Goal: Task Accomplishment & Management: Use online tool/utility

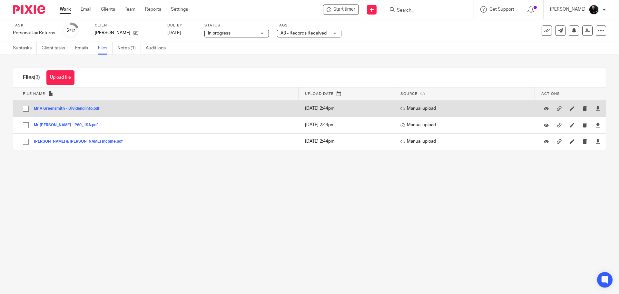
click at [66, 109] on button "Mr A Greensmith - Dividend info.pdf" at bounding box center [69, 108] width 71 height 5
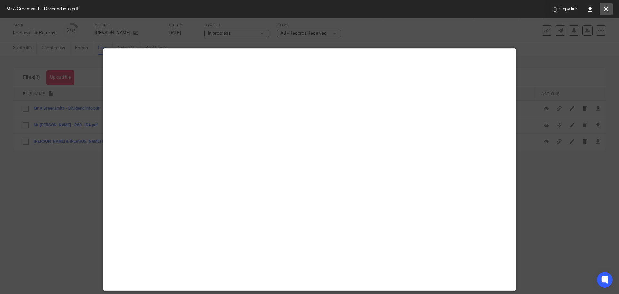
click at [603, 9] on button at bounding box center [605, 9] width 13 height 13
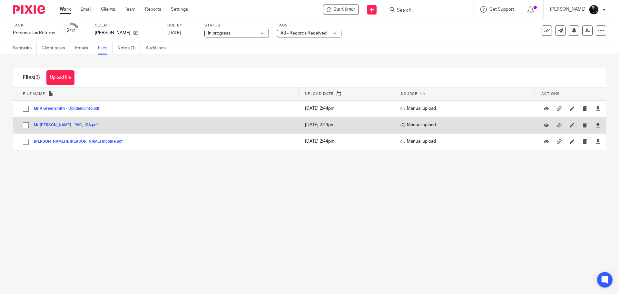
click at [63, 125] on button "Mr A Greensmith - P60_ ISA.pdf" at bounding box center [68, 125] width 69 height 5
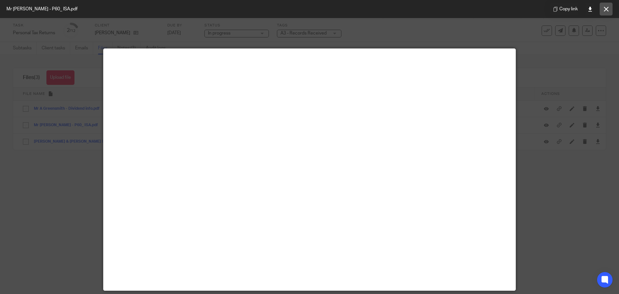
click at [604, 12] on button at bounding box center [605, 9] width 13 height 13
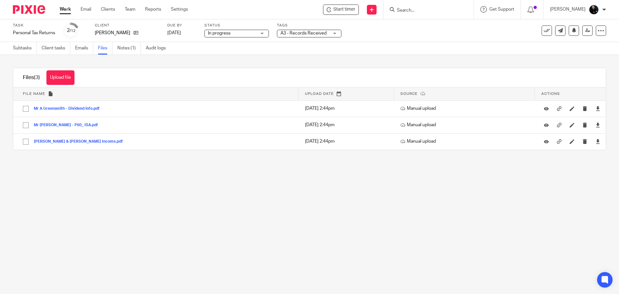
click at [227, 206] on main "Task Personal Tax Returns Save Personal Tax Returns 2 /12 Client Anthony Michae…" at bounding box center [309, 147] width 619 height 294
click at [121, 223] on main "Task Personal Tax Returns Save Personal Tax Returns 2 /12 Client Anthony Michae…" at bounding box center [309, 147] width 619 height 294
click at [319, 226] on main "Task Personal Tax Returns Save Personal Tax Returns 2 /12 Client Anthony Michae…" at bounding box center [309, 147] width 619 height 294
click at [129, 75] on div "Files (3) Upload file Download selected Delete selected" at bounding box center [309, 77] width 592 height 19
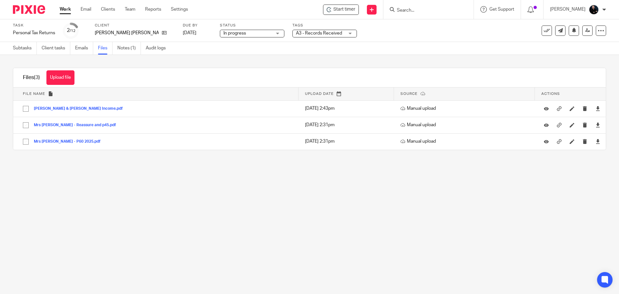
click at [256, 226] on main "Task Personal Tax Returns Save Personal Tax Returns 2 /12 Client Alison Janet G…" at bounding box center [309, 147] width 619 height 294
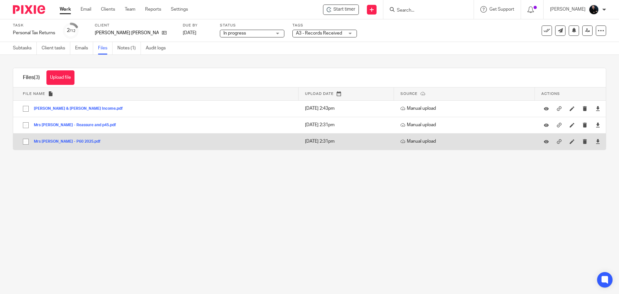
click at [48, 142] on button "Mrs A Greensmith - P60 2025.pdf" at bounding box center [70, 141] width 72 height 5
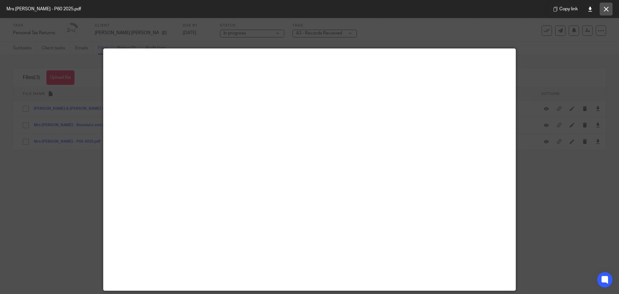
click at [605, 8] on icon at bounding box center [606, 9] width 5 height 5
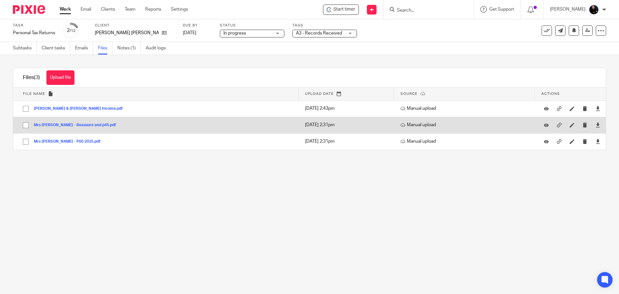
click at [45, 124] on button "Mrs A Greensmith - Reassure and p45.pdf" at bounding box center [77, 125] width 87 height 5
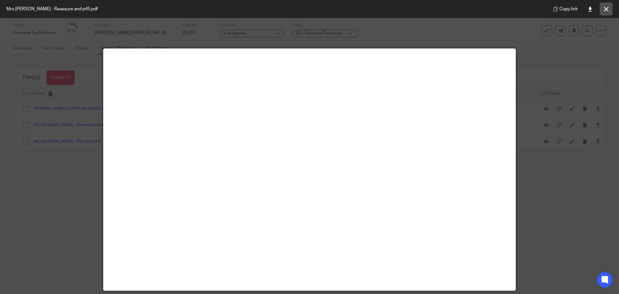
click at [605, 9] on icon at bounding box center [606, 9] width 5 height 5
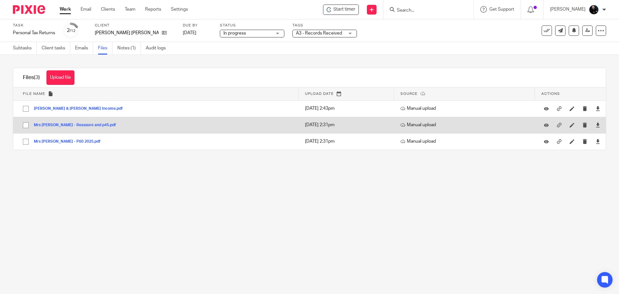
click at [61, 124] on button "Mrs A Greensmith - Reassure and p45.pdf" at bounding box center [77, 125] width 87 height 5
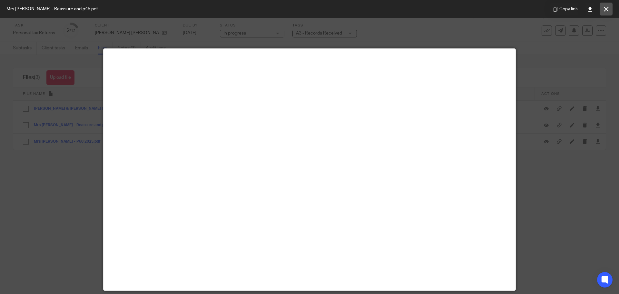
click at [605, 10] on icon at bounding box center [606, 9] width 5 height 5
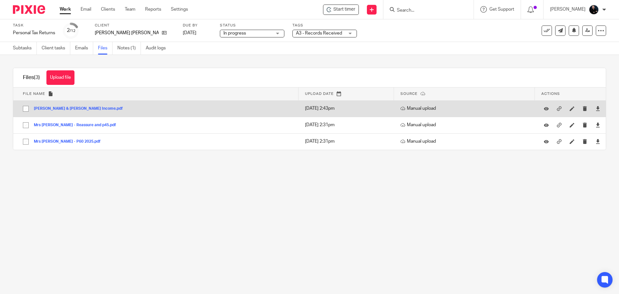
click at [67, 109] on button "Anthony & Alison Greensmith Income.pdf" at bounding box center [81, 108] width 94 height 5
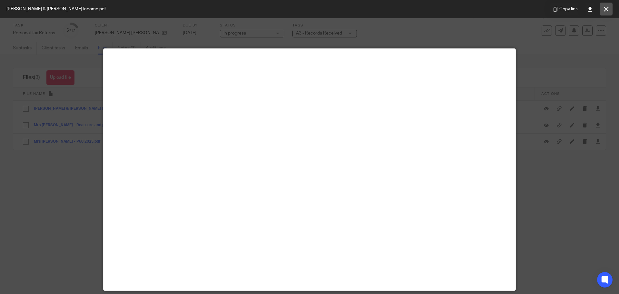
click at [603, 6] on button at bounding box center [605, 9] width 13 height 13
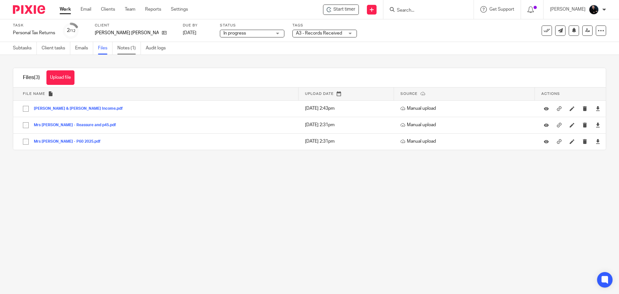
click at [122, 48] on link "Notes (1)" at bounding box center [129, 48] width 24 height 13
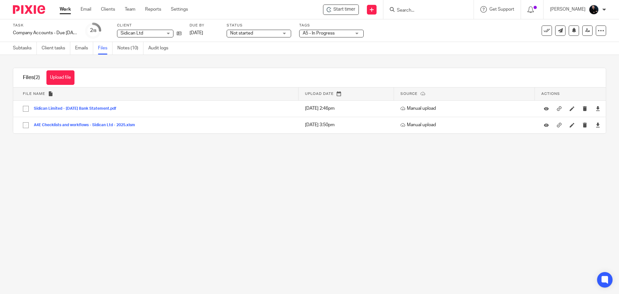
click at [127, 73] on div "Files (2) Upload file Download selected Delete selected" at bounding box center [309, 77] width 592 height 19
click at [443, 11] on input "Search" at bounding box center [425, 11] width 58 height 6
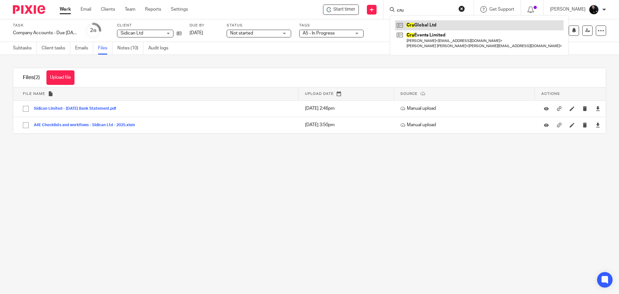
type input "cru"
click at [425, 27] on link at bounding box center [479, 25] width 169 height 10
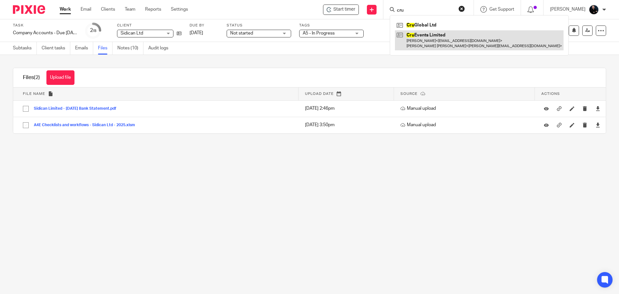
click at [426, 34] on link at bounding box center [479, 40] width 169 height 20
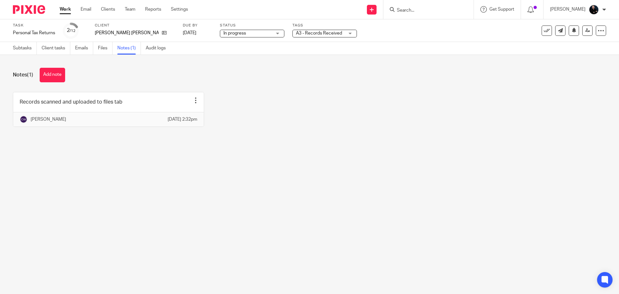
click at [45, 73] on button "Add note" at bounding box center [52, 75] width 25 height 15
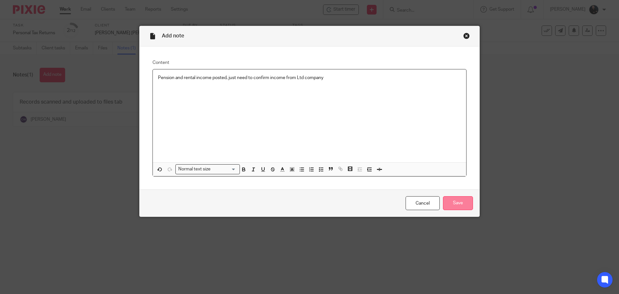
click at [462, 206] on input "Save" at bounding box center [458, 203] width 30 height 14
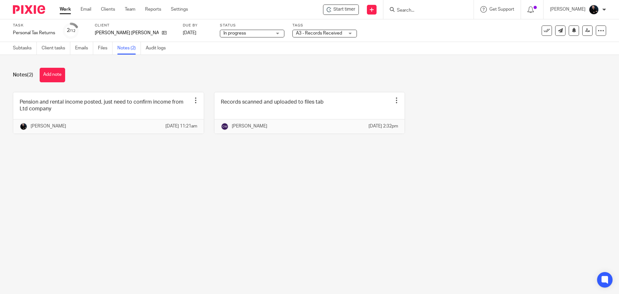
click at [246, 73] on div "Notes (2) Add note" at bounding box center [309, 75] width 593 height 15
click at [191, 68] on div "Notes (2) Add note" at bounding box center [309, 75] width 593 height 15
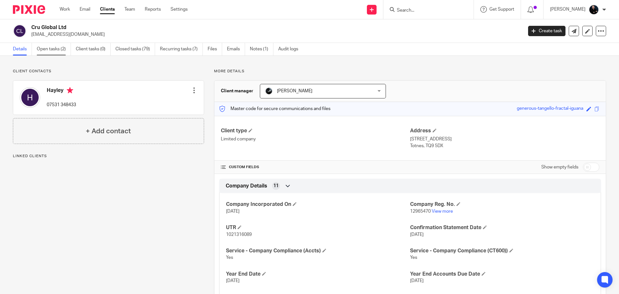
click at [56, 49] on link "Open tasks (2)" at bounding box center [54, 49] width 34 height 13
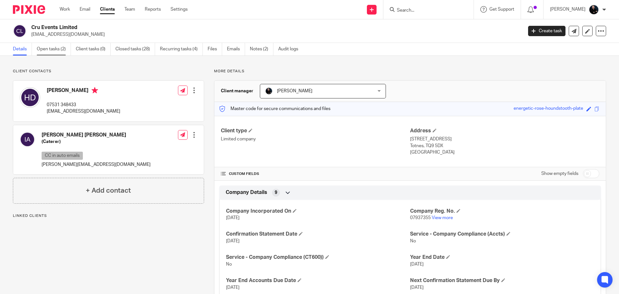
click at [47, 49] on link "Open tasks (2)" at bounding box center [54, 49] width 34 height 13
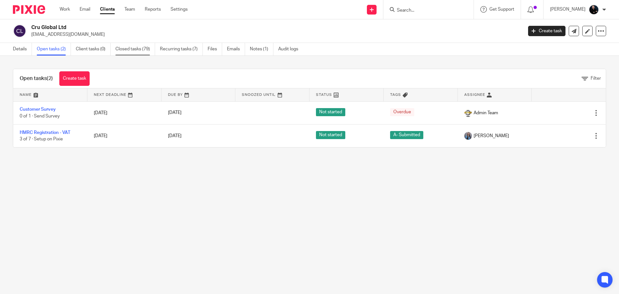
click at [134, 52] on link "Closed tasks (79)" at bounding box center [135, 49] width 40 height 13
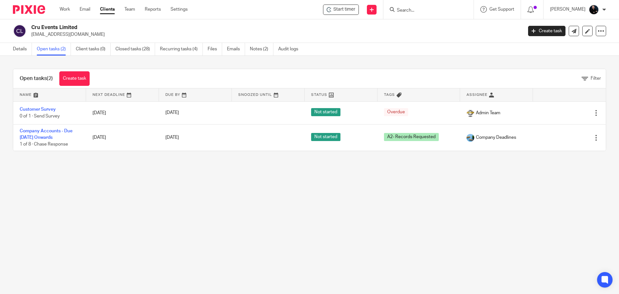
click at [193, 62] on div "Open tasks (2) Create task Filter Name Next Deadline Due By Snoozed Until Statu…" at bounding box center [309, 110] width 619 height 108
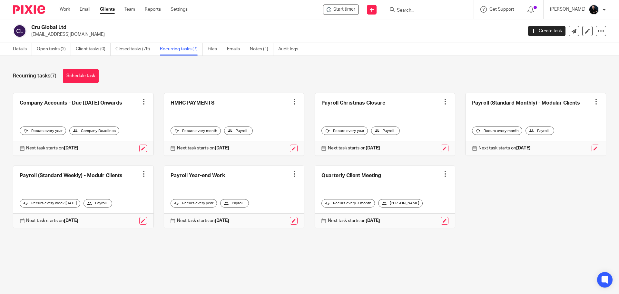
drag, startPoint x: 124, startPoint y: 78, endPoint x: 127, endPoint y: 77, distance: 3.5
click at [127, 77] on div "Recurring tasks (7) Schedule task" at bounding box center [309, 76] width 593 height 15
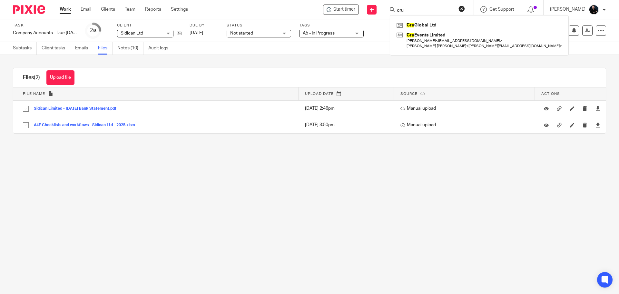
click at [275, 12] on div "Start timer Send new email Create task Add client cru Cru Global Ltd Cru Events…" at bounding box center [408, 9] width 421 height 19
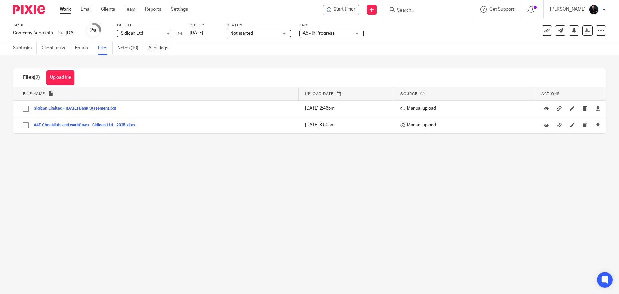
click at [207, 219] on main "Task Company Accounts - Due [DATE] Onwards Save Company Accounts - Due [DATE] O…" at bounding box center [309, 147] width 619 height 294
click at [307, 247] on main "Task Company Accounts - Due [DATE] Onwards Save Company Accounts - Due [DATE] O…" at bounding box center [309, 147] width 619 height 294
click at [320, 243] on main "Task Company Accounts - Due [DATE] Onwards Save Company Accounts - Due [DATE] O…" at bounding box center [309, 147] width 619 height 294
click at [149, 204] on main "Task Company Accounts - Due [DATE] Onwards Save Company Accounts - Due [DATE] O…" at bounding box center [309, 147] width 619 height 294
